Goal: Task Accomplishment & Management: Manage account settings

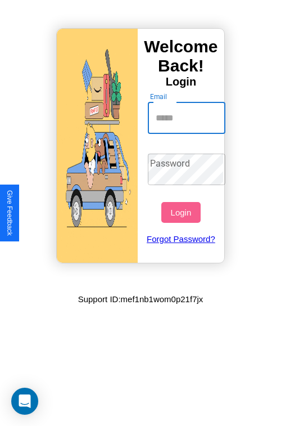
click at [188, 118] on input "Email" at bounding box center [187, 118] width 78 height 32
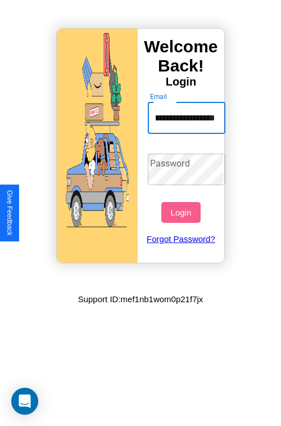
scroll to position [0, 50]
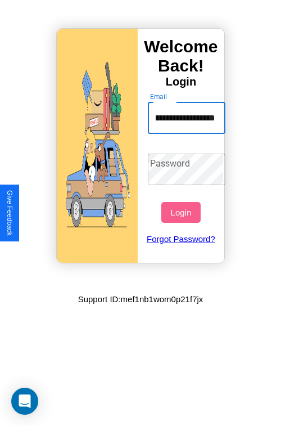
type input "**********"
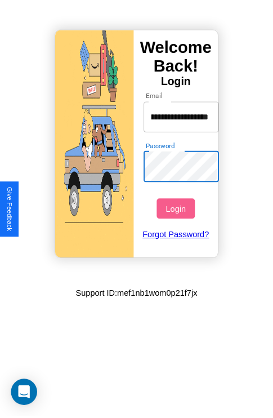
scroll to position [0, 0]
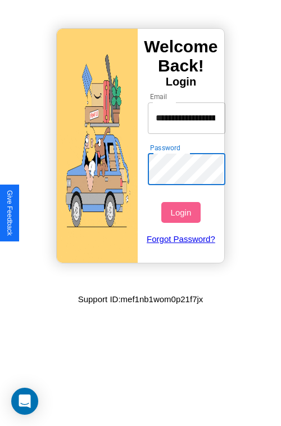
click at [182, 212] on button "Login" at bounding box center [181, 212] width 39 height 21
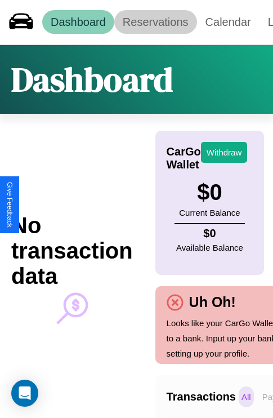
click at [155, 22] on link "Reservations" at bounding box center [155, 22] width 83 height 24
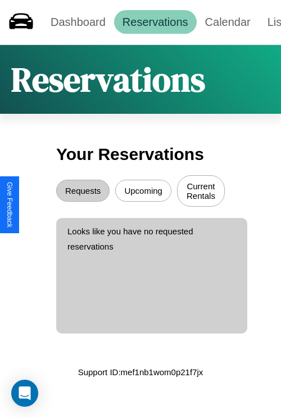
click at [144, 192] on button "Upcoming" at bounding box center [143, 191] width 56 height 22
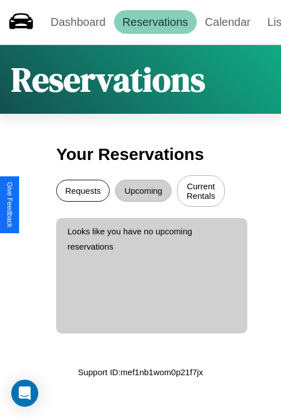
click at [83, 192] on button "Requests" at bounding box center [82, 191] width 53 height 22
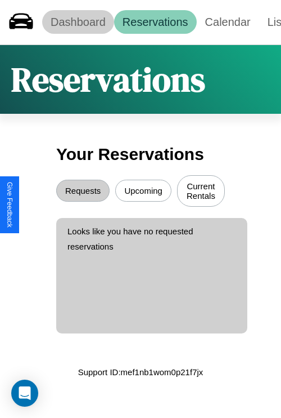
click at [78, 22] on link "Dashboard" at bounding box center [78, 22] width 72 height 24
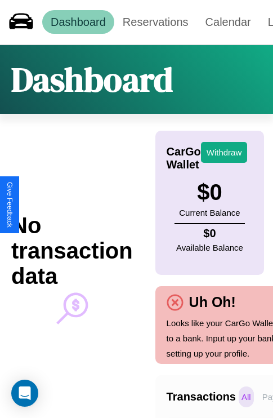
scroll to position [0, 83]
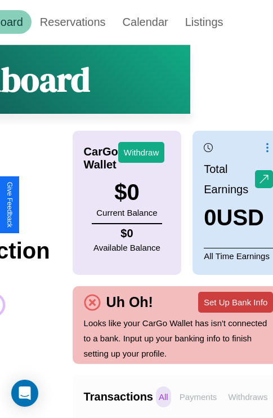
click at [235, 302] on button "Set Up Bank Info" at bounding box center [235, 302] width 75 height 21
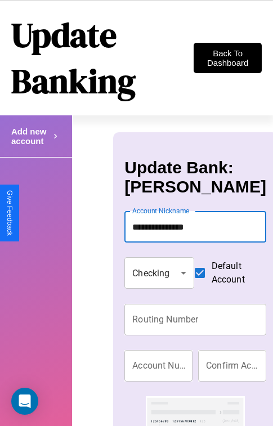
type input "**********"
